Goal: Task Accomplishment & Management: Complete application form

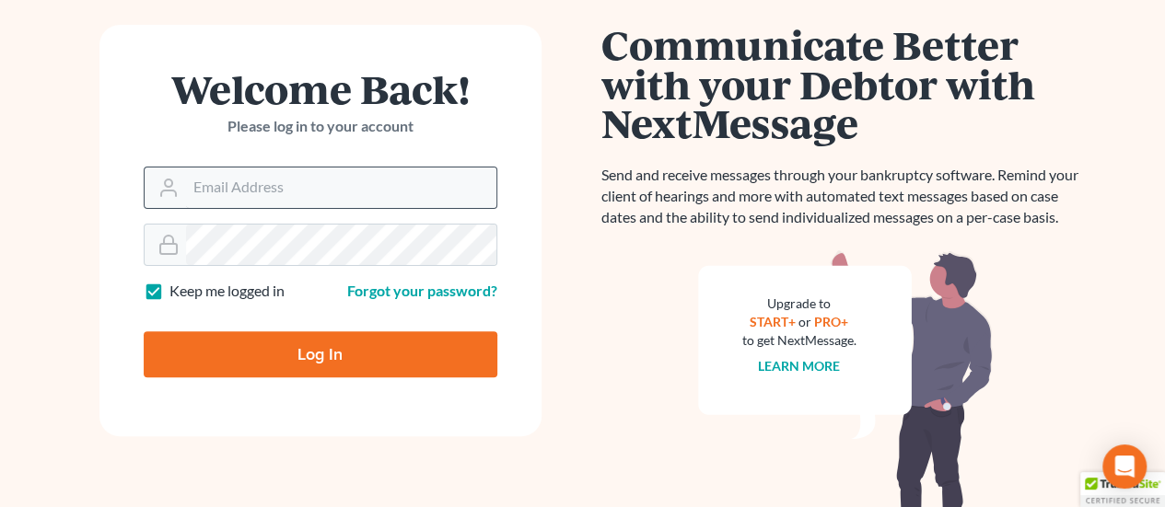
scroll to position [298, 0]
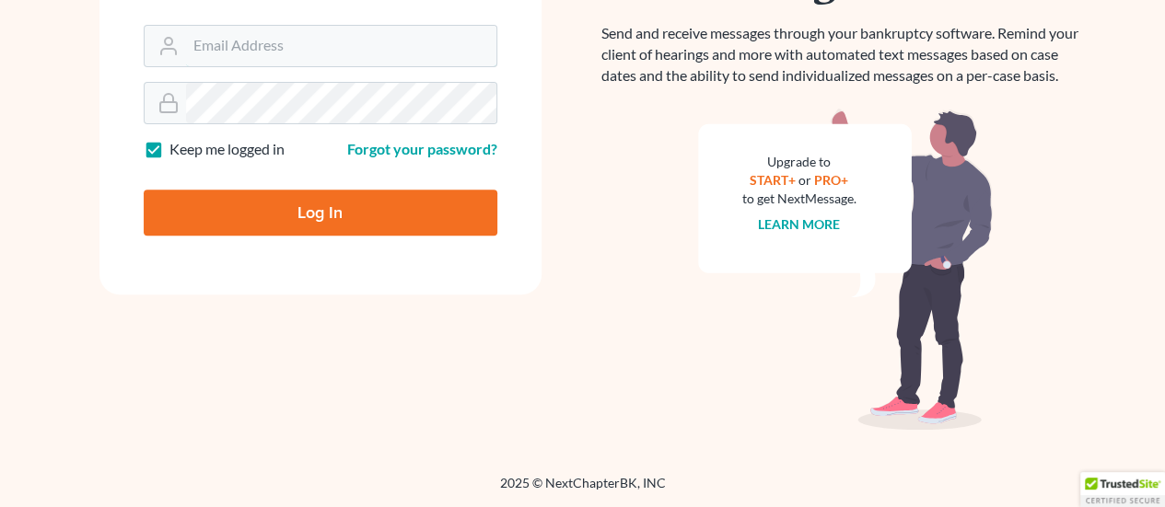
type input "[PERSON_NAME][EMAIL_ADDRESS][DOMAIN_NAME]"
click at [337, 214] on input "Log In" at bounding box center [321, 213] width 354 height 46
type input "Thinking..."
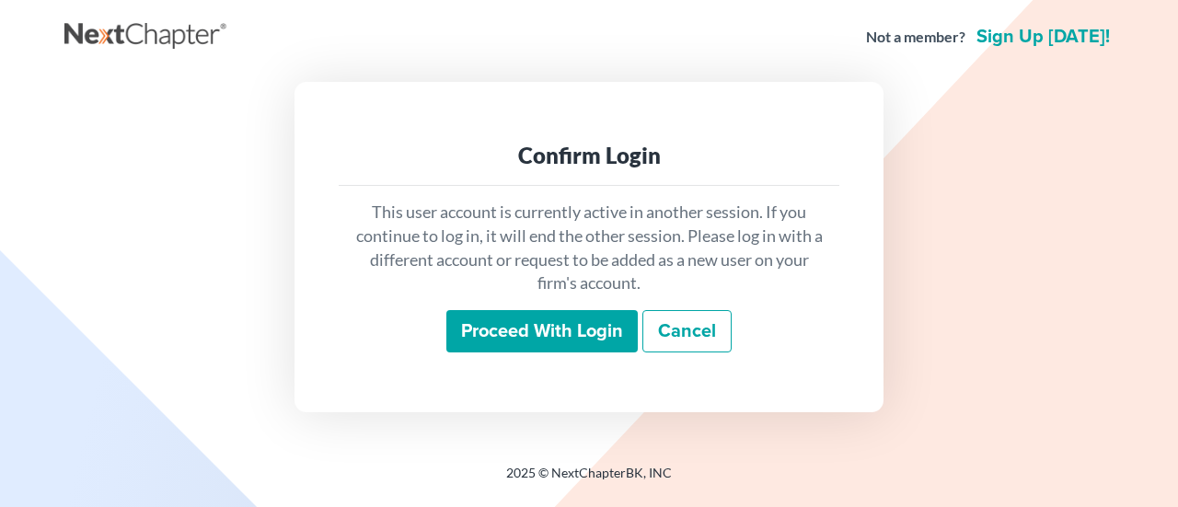
click at [525, 329] on input "Proceed with login" at bounding box center [541, 331] width 191 height 42
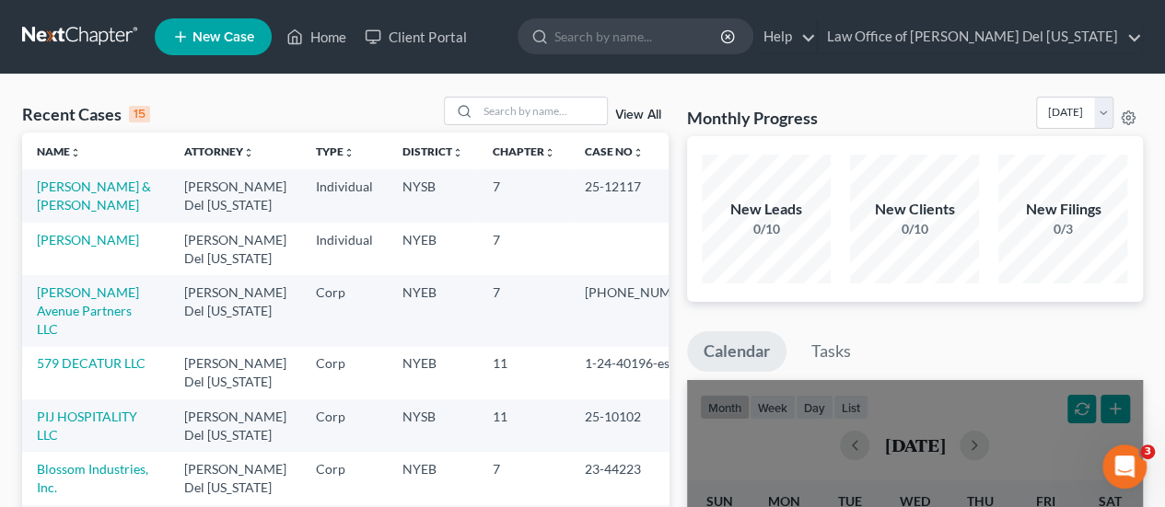
scroll to position [184, 0]
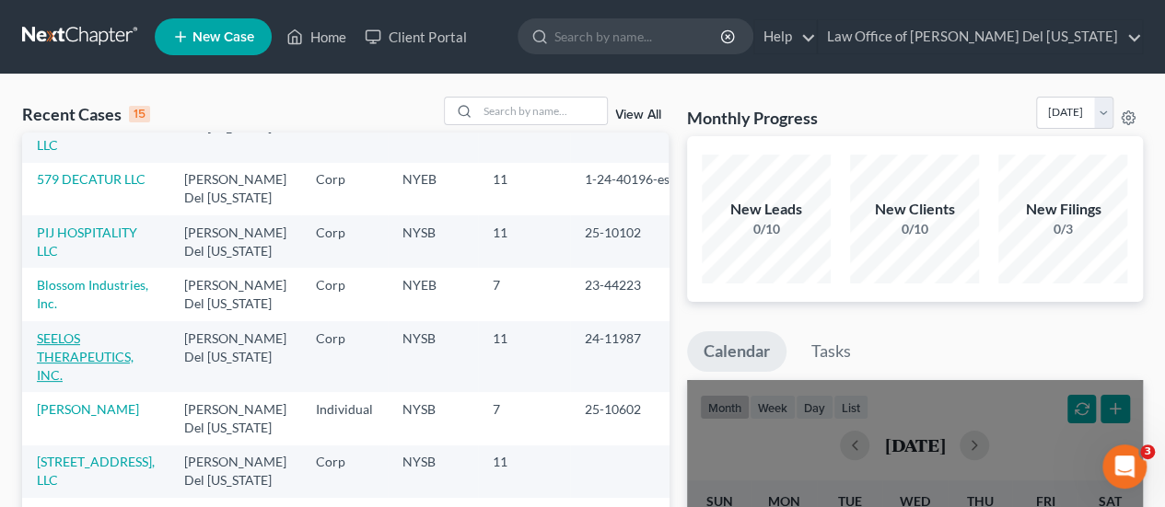
click at [112, 335] on link "SEELOS THERAPEUTICS, INC." at bounding box center [85, 356] width 97 height 52
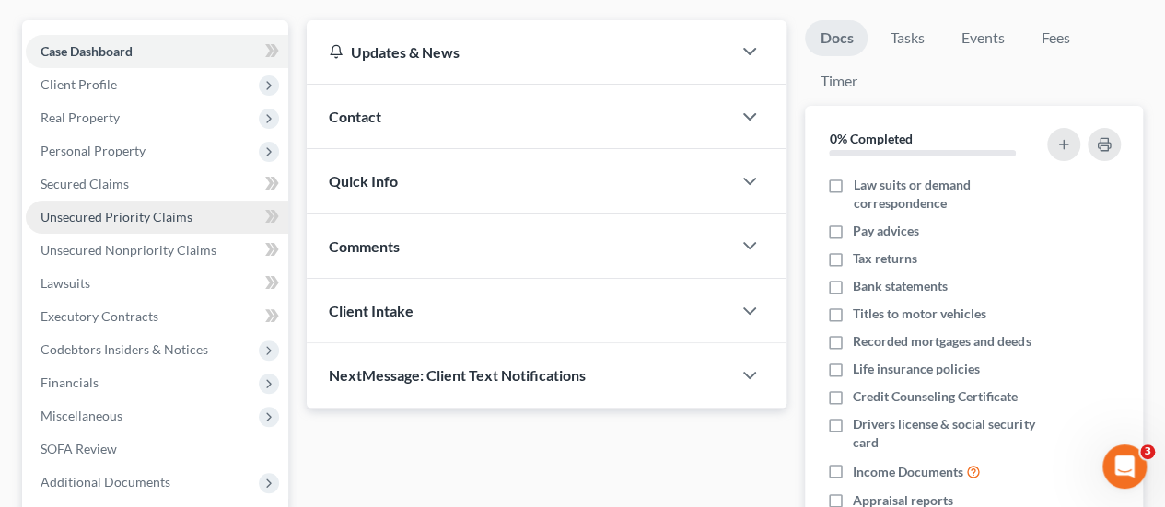
scroll to position [184, 0]
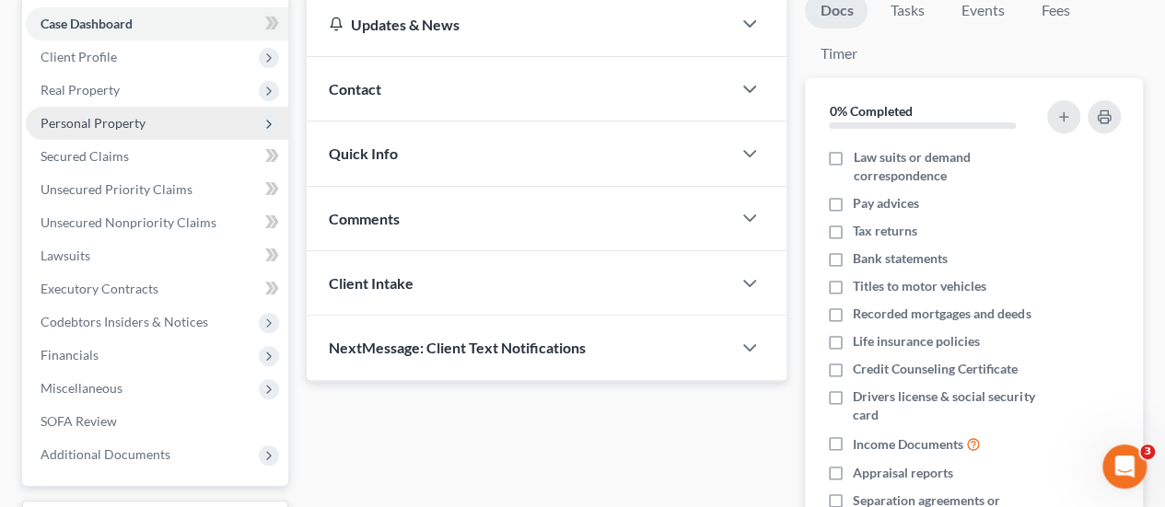
click at [269, 122] on polyline at bounding box center [269, 124] width 4 height 7
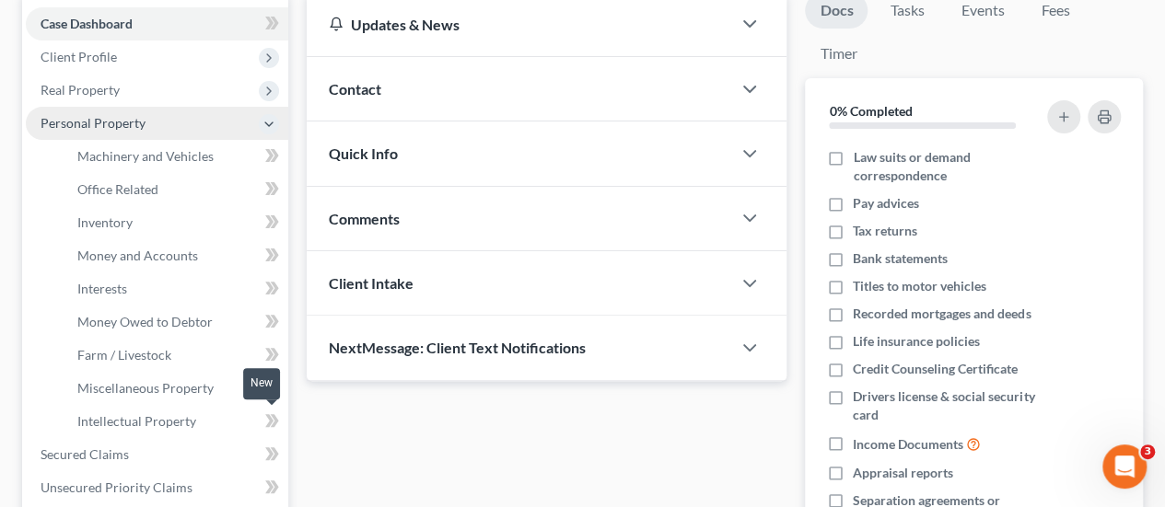
click at [265, 423] on icon at bounding box center [272, 421] width 14 height 23
click at [195, 423] on link "Intellectual Property" at bounding box center [176, 421] width 226 height 33
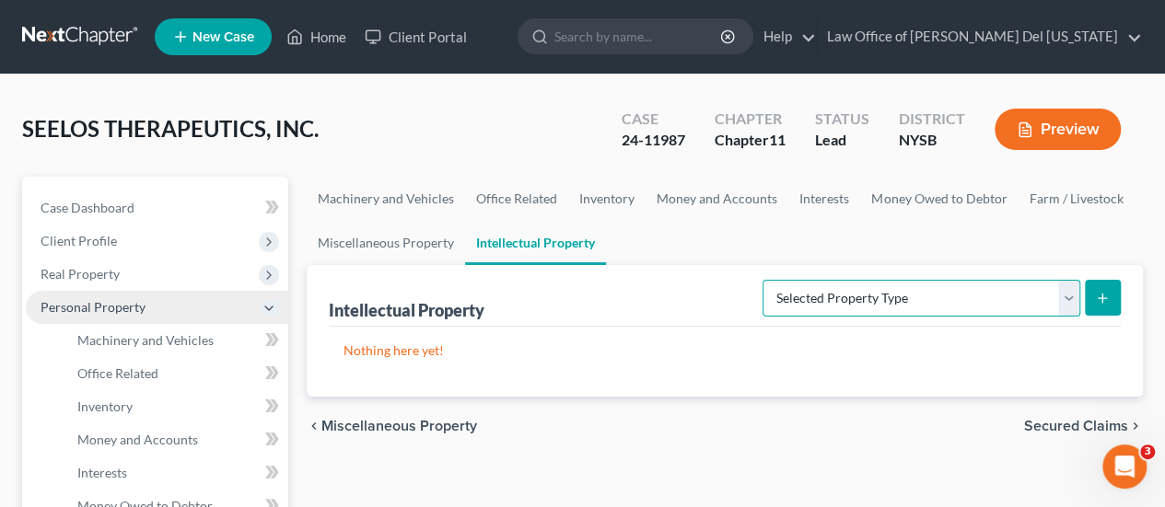
click at [829, 305] on select "Selected Property Type Customer Lists (A/B: 63) Goodwill (A/B: 65) Internet Dom…" at bounding box center [921, 298] width 318 height 37
select select "internet_domains_websites"
click at [764, 280] on select "Selected Property Type Customer Lists (A/B: 63) Goodwill (A/B: 65) Internet Dom…" at bounding box center [921, 298] width 318 height 37
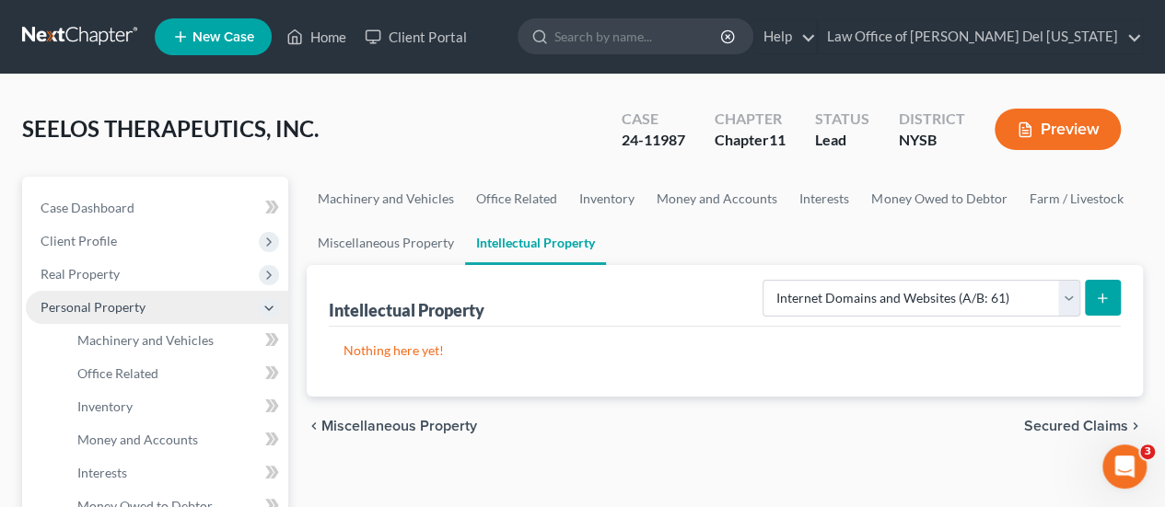
click at [1123, 296] on div "Intellectual Property Selected Property Type Customer Lists (A/B: 63) Goodwill …" at bounding box center [725, 331] width 836 height 132
click at [1099, 298] on line "submit" at bounding box center [1102, 298] width 8 height 0
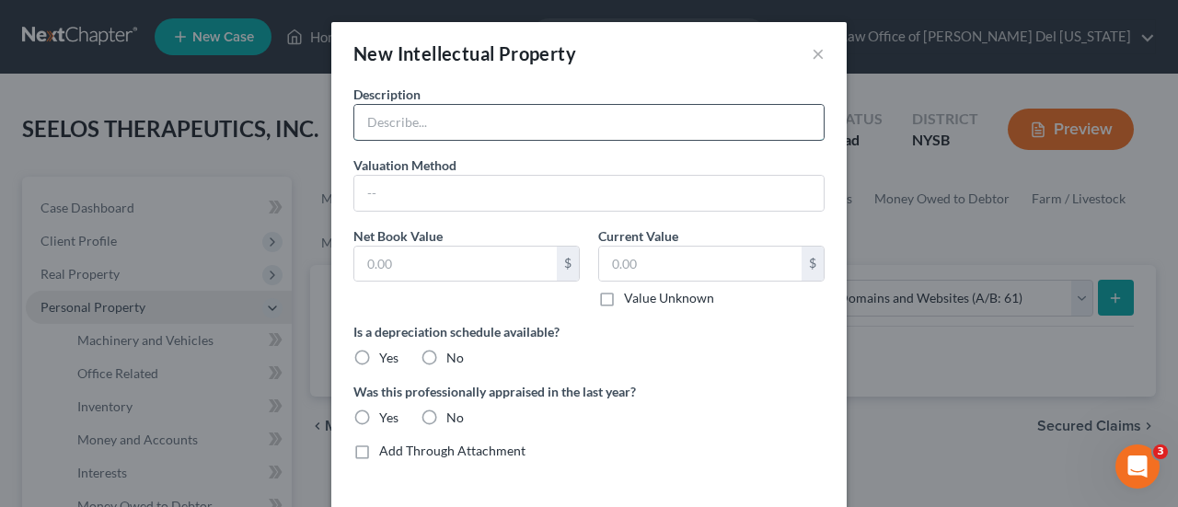
click at [469, 122] on input "text" at bounding box center [588, 122] width 469 height 35
paste input "[URL][DOMAIN_NAME]"
type input "[URL][DOMAIN_NAME]"
click at [624, 300] on label "Value Unknown" at bounding box center [669, 298] width 90 height 18
click at [632, 300] on input "Value Unknown" at bounding box center [638, 295] width 12 height 12
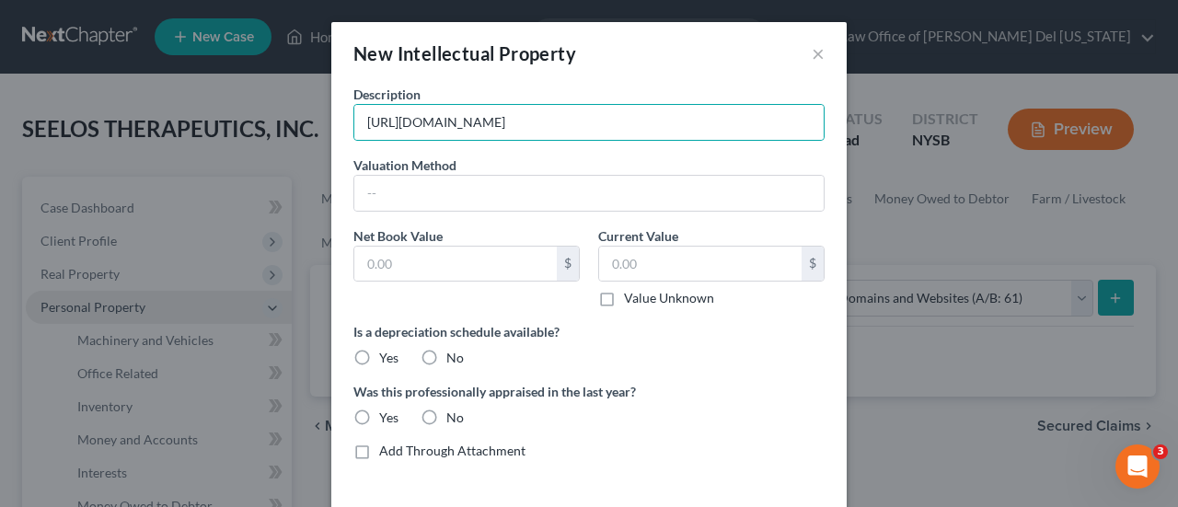
checkbox input "true"
type input "0.00"
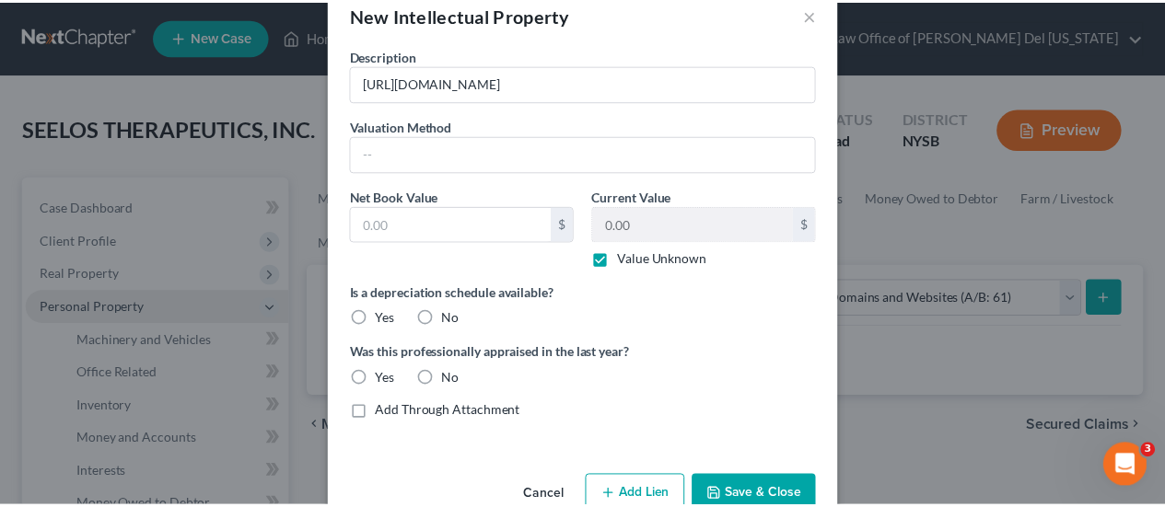
scroll to position [81, 0]
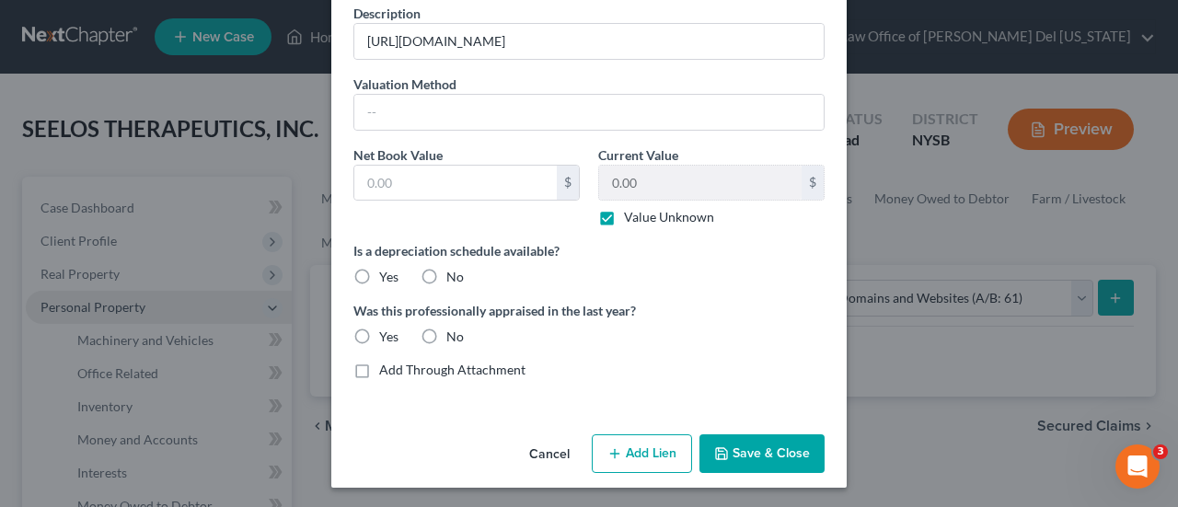
click at [740, 459] on button "Save & Close" at bounding box center [762, 454] width 125 height 39
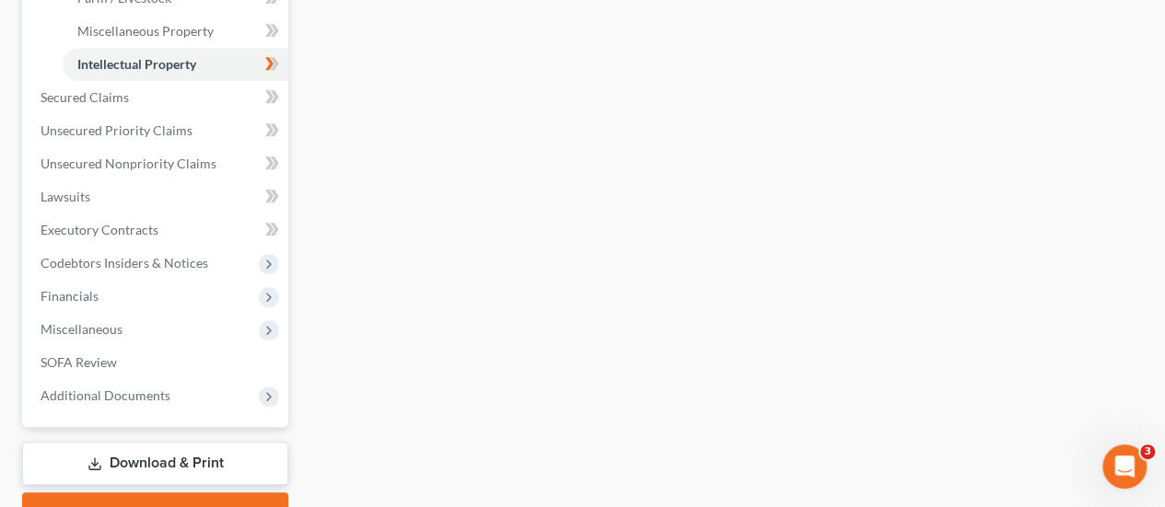
scroll to position [634, 0]
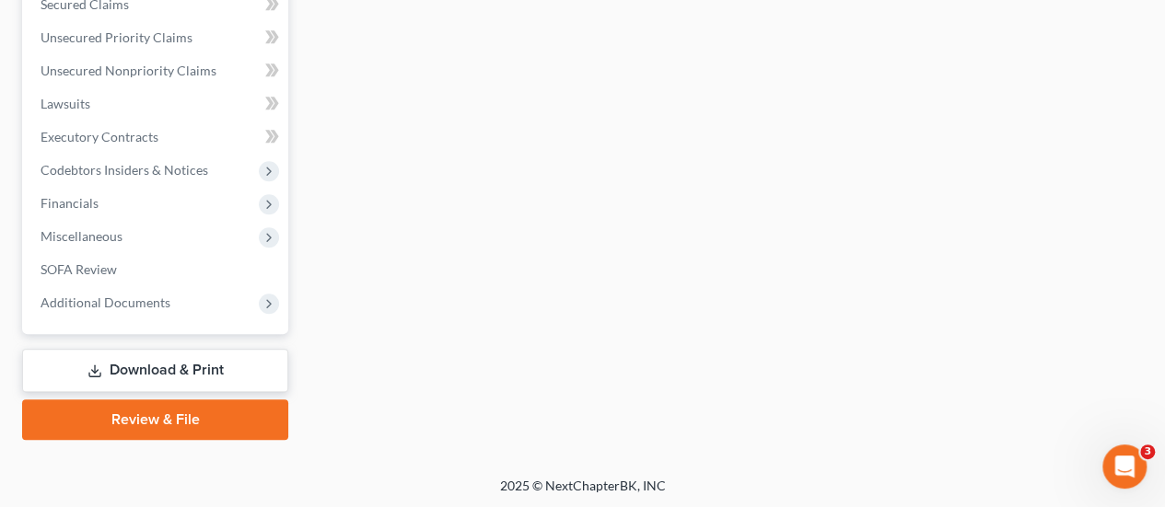
click at [215, 364] on link "Download & Print" at bounding box center [155, 370] width 266 height 43
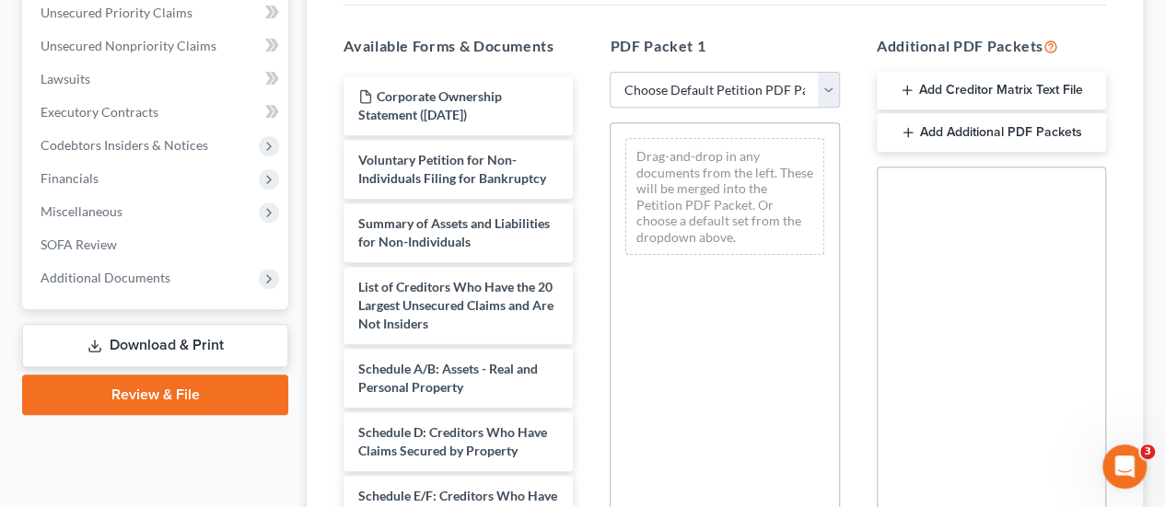
scroll to position [368, 0]
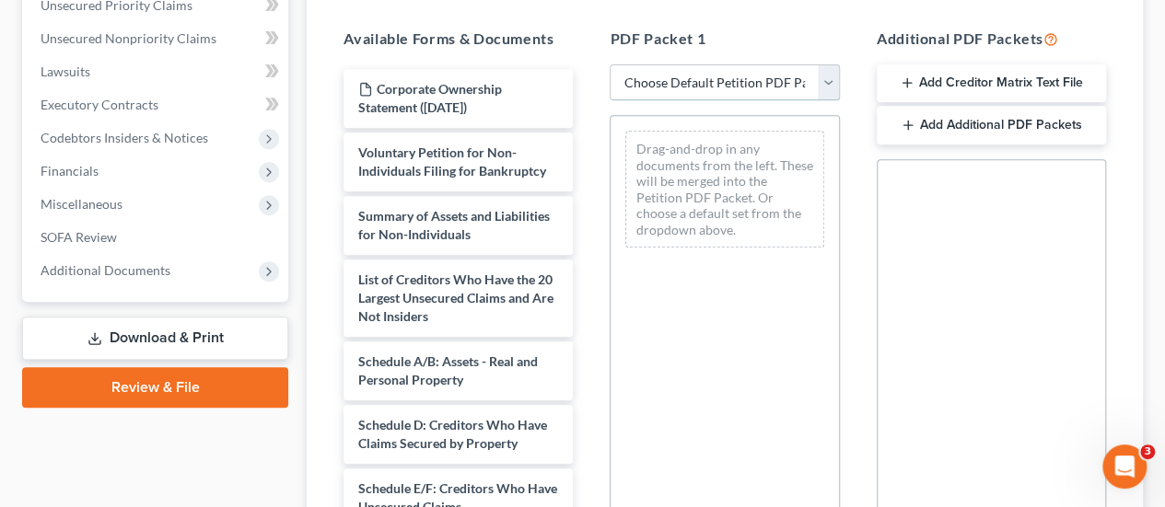
click at [648, 86] on select "Choose Default Petition PDF Packet Complete Bankruptcy Petition (all forms and …" at bounding box center [723, 82] width 229 height 37
select select "2"
click at [609, 64] on select "Choose Default Petition PDF Packet Complete Bankruptcy Petition (all forms and …" at bounding box center [723, 82] width 229 height 37
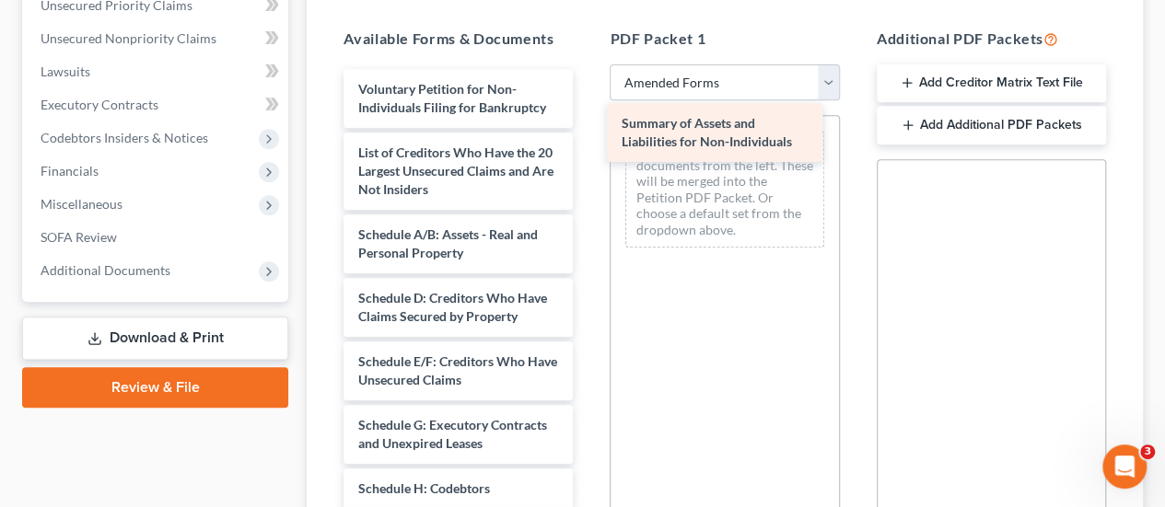
drag, startPoint x: 480, startPoint y: 187, endPoint x: 743, endPoint y: 141, distance: 267.3
click at [587, 141] on div "Summary of Assets and Liabilities for Non-Individuals Voluntary Petition for No…" at bounding box center [458, 470] width 259 height 803
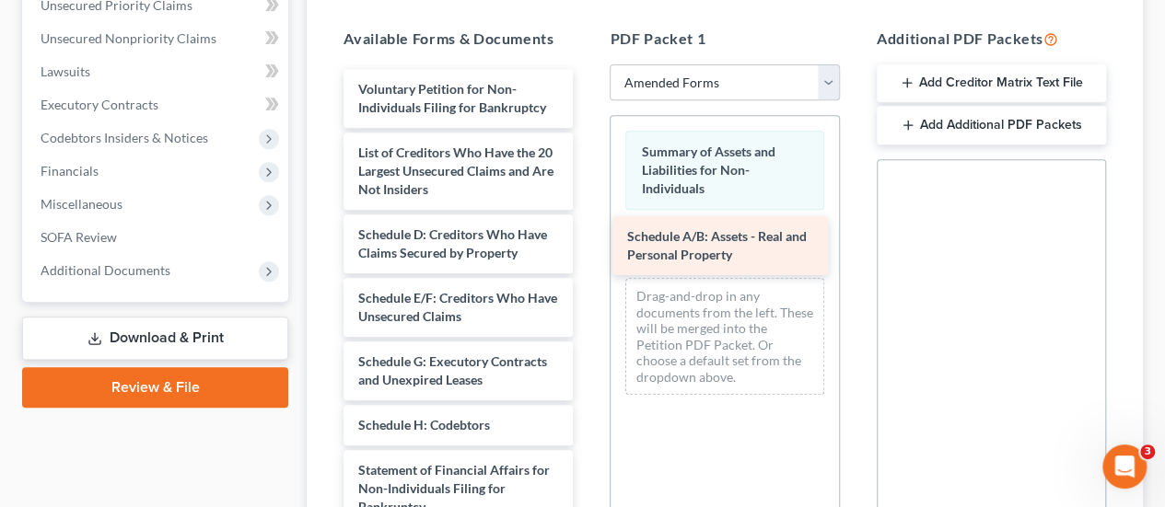
drag, startPoint x: 450, startPoint y: 238, endPoint x: 719, endPoint y: 224, distance: 269.2
click at [587, 224] on div "Schedule A/B: Assets - Real and Personal Property Voluntary Petition for Non-In…" at bounding box center [458, 438] width 259 height 739
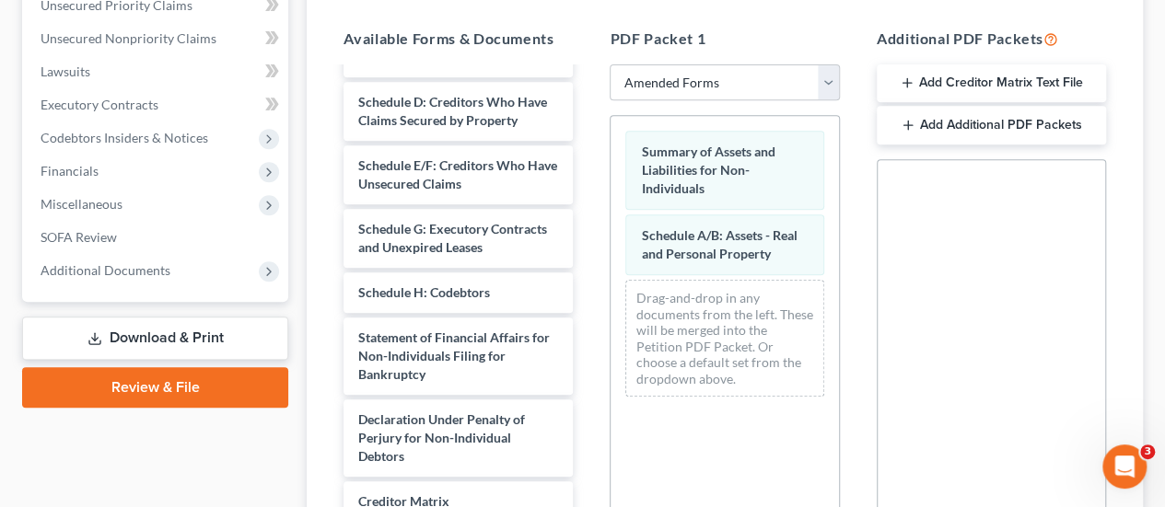
scroll to position [184, 0]
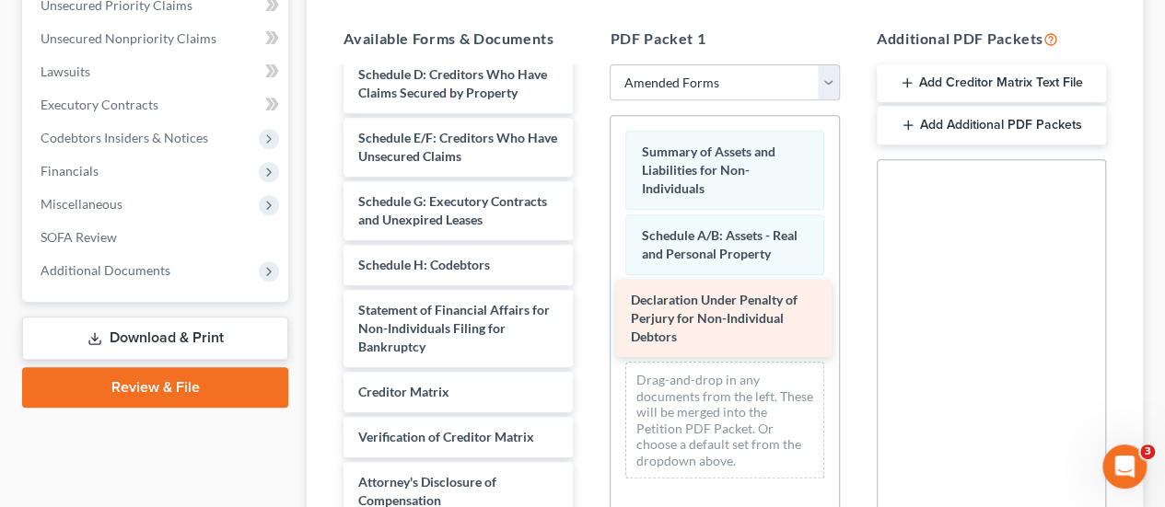
drag, startPoint x: 499, startPoint y: 410, endPoint x: 771, endPoint y: 307, distance: 291.3
click at [587, 307] on div "Declaration Under Penalty of Perjury for Non-Individual Debtors Voluntary Petit…" at bounding box center [458, 237] width 259 height 657
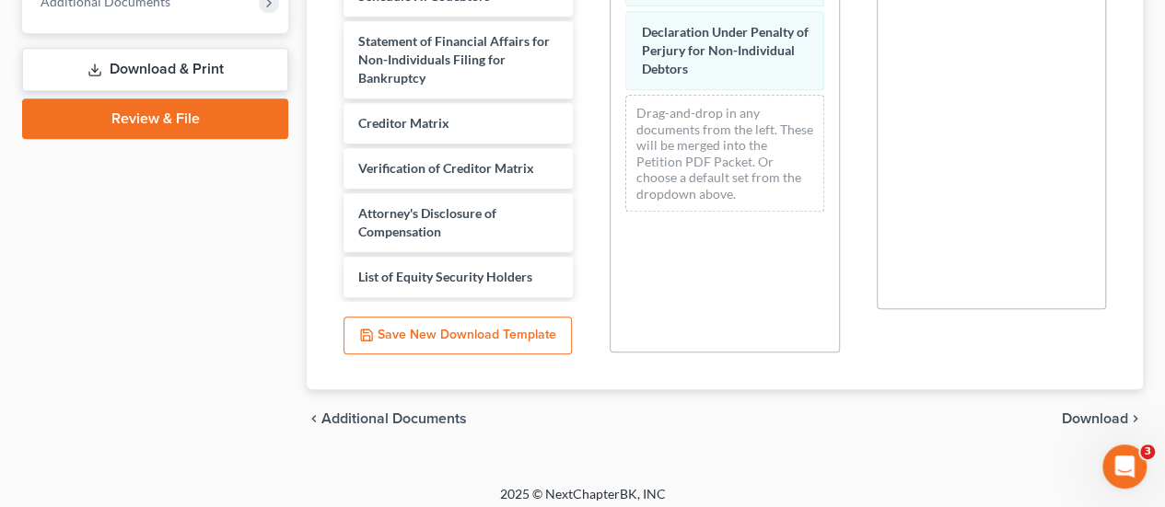
scroll to position [646, 0]
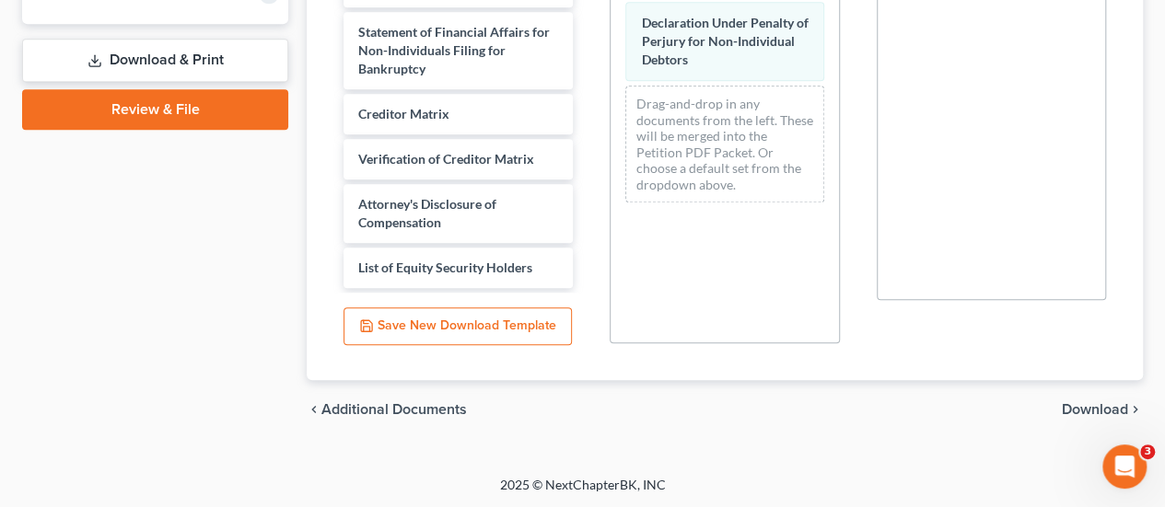
click at [1070, 405] on span "Download" at bounding box center [1094, 409] width 66 height 15
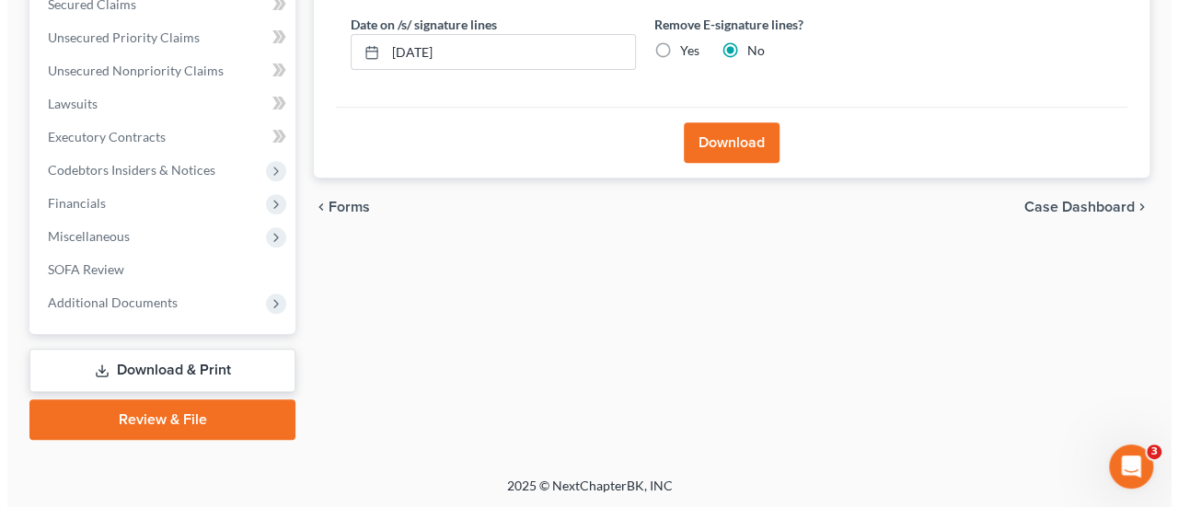
scroll to position [152, 0]
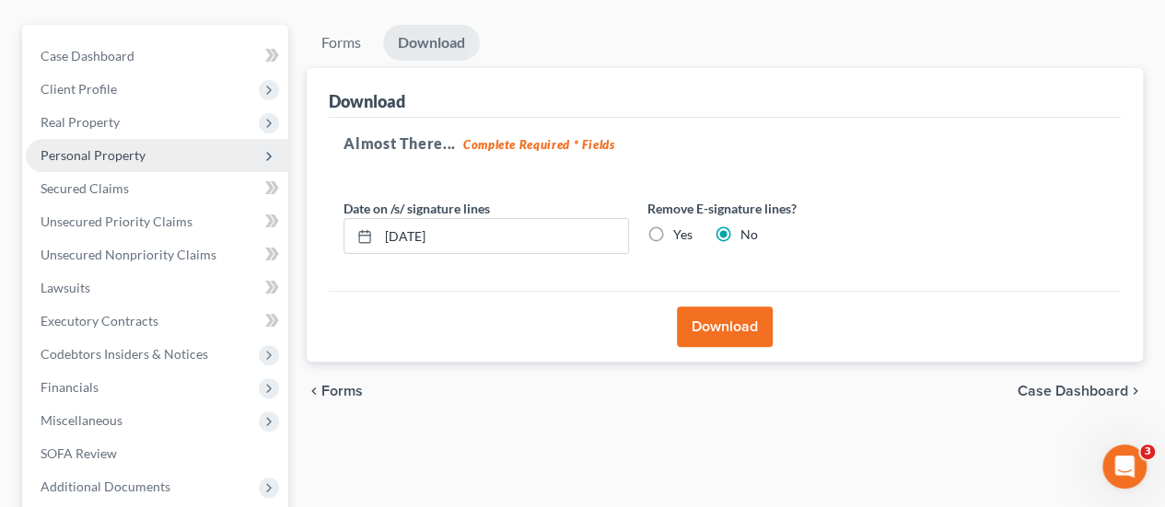
click at [725, 327] on button "Download" at bounding box center [725, 327] width 96 height 41
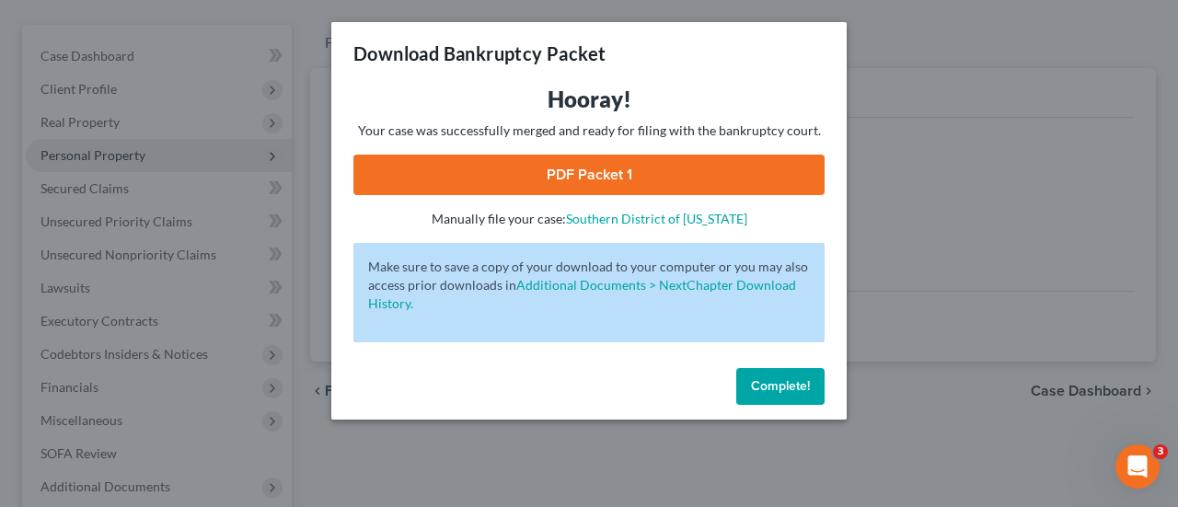
click at [637, 187] on link "PDF Packet 1" at bounding box center [589, 175] width 471 height 41
